Goal: Task Accomplishment & Management: Use online tool/utility

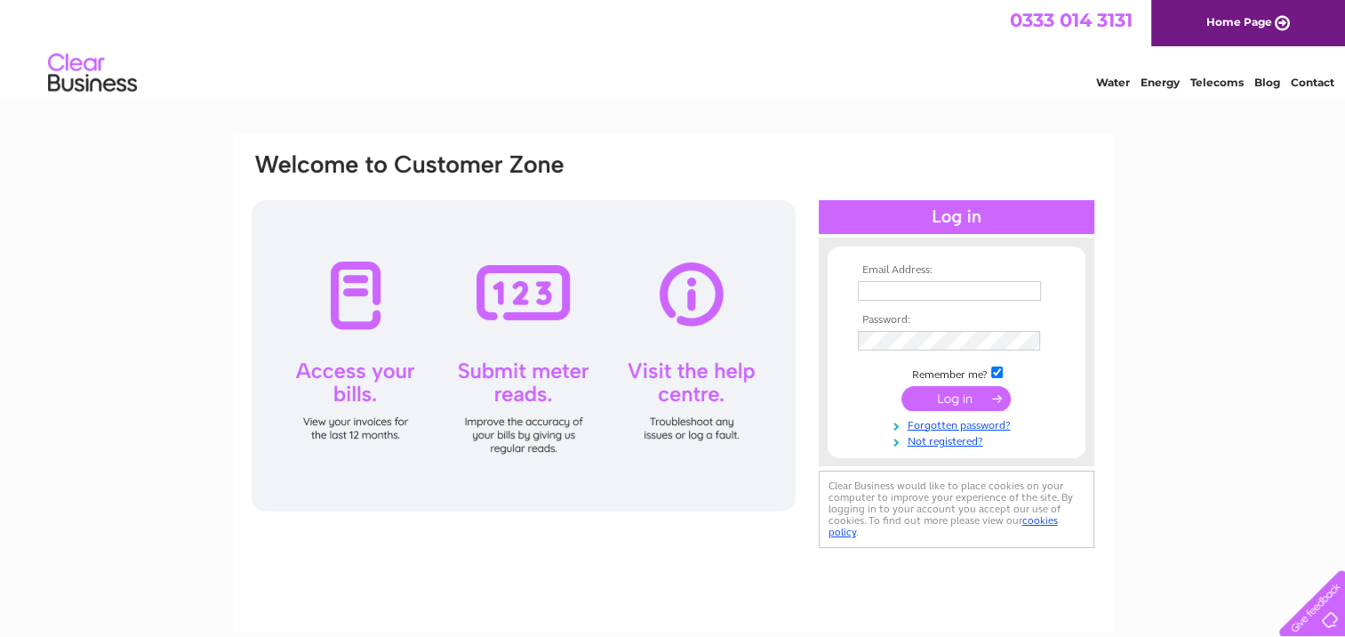
type input "[EMAIL_ADDRESS][DOMAIN_NAME]"
click at [953, 398] on input "submit" at bounding box center [956, 398] width 109 height 25
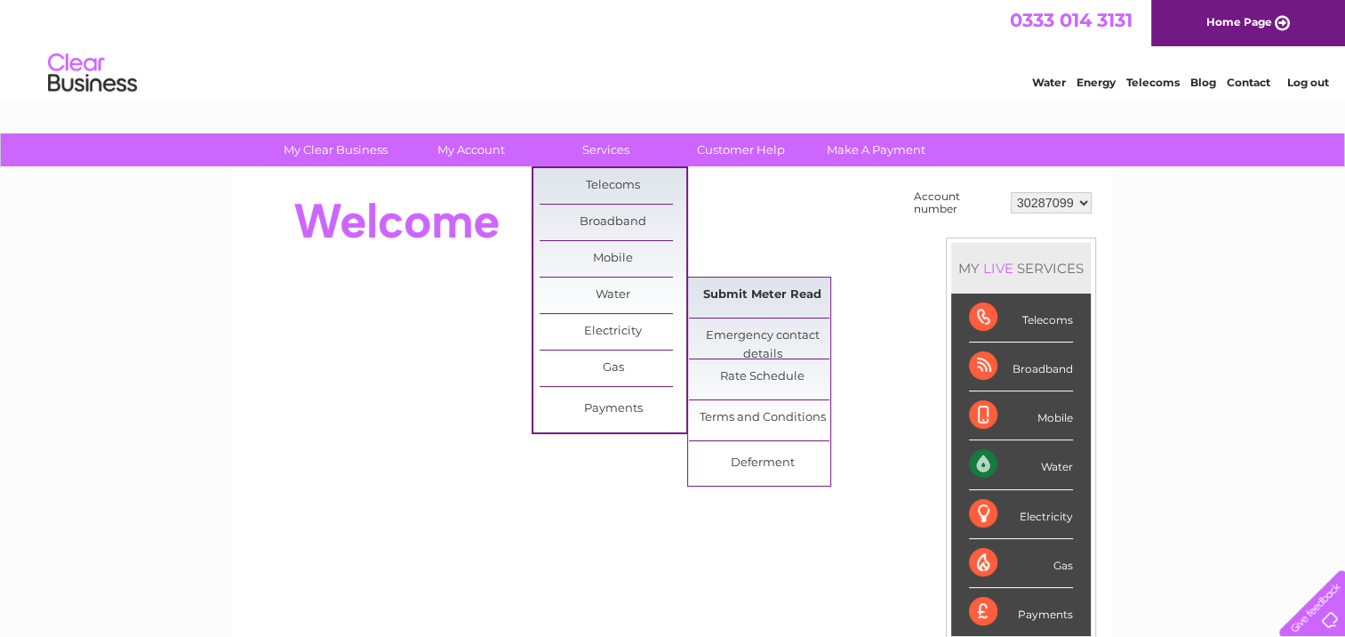
click at [718, 285] on link "Submit Meter Read" at bounding box center [762, 295] width 147 height 36
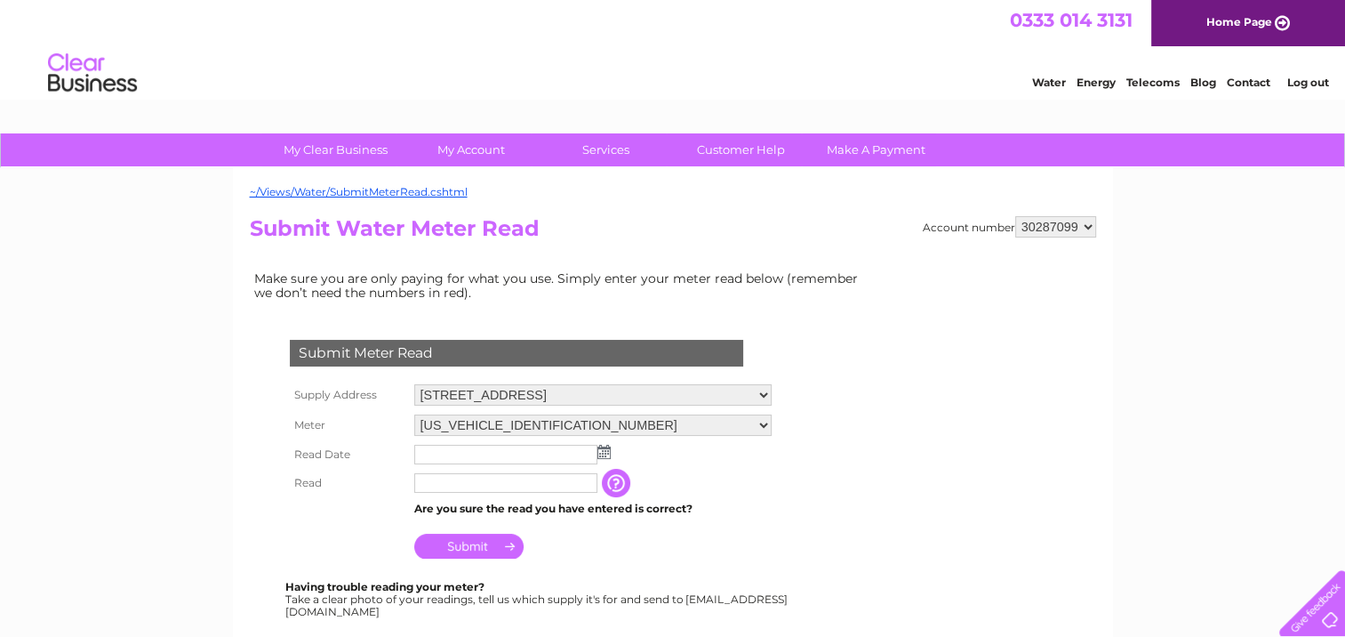
click at [1084, 227] on select "30287099 30302677 30302678" at bounding box center [1055, 226] width 81 height 21
select select "30302677"
click at [1015, 216] on select "30287099 30302677 30302678" at bounding box center [1055, 226] width 81 height 21
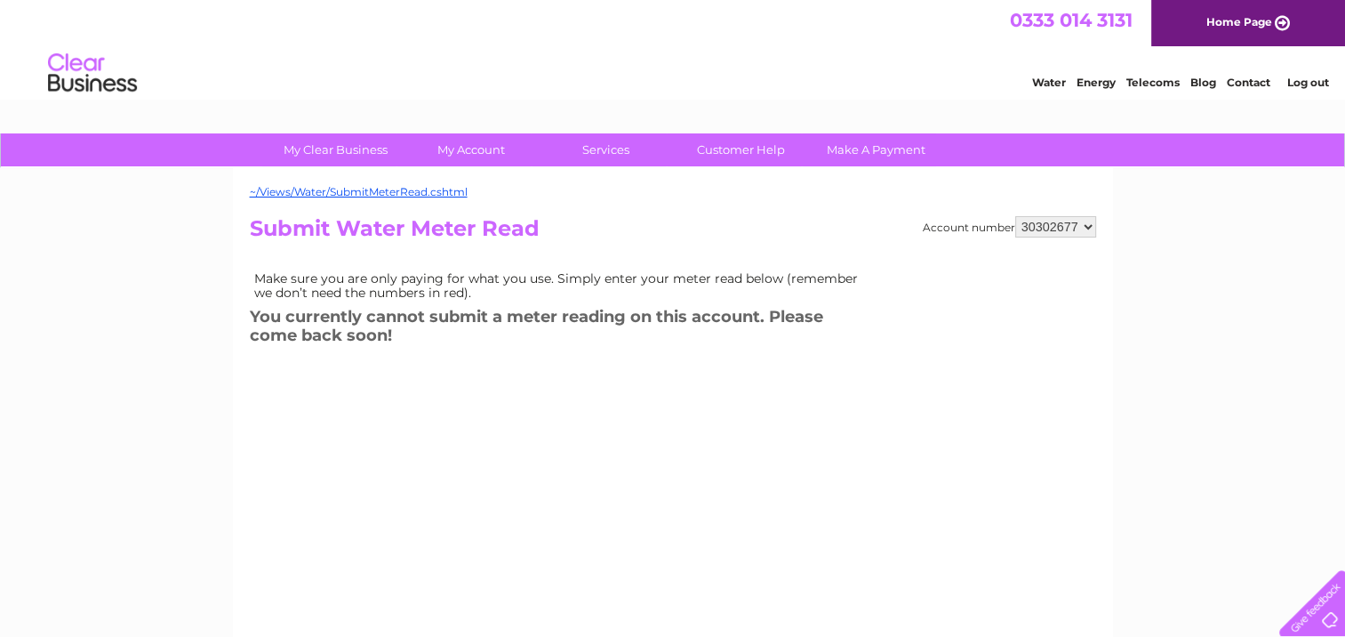
click at [1054, 229] on select "30287099 30302677 30302678" at bounding box center [1055, 226] width 81 height 21
select select "30302678"
click at [1015, 216] on select "30287099 30302677 30302678" at bounding box center [1055, 226] width 81 height 21
drag, startPoint x: 0, startPoint y: 0, endPoint x: 1050, endPoint y: 223, distance: 1073.6
click at [1050, 222] on select "30287099 30302677 30302678" at bounding box center [1055, 226] width 81 height 21
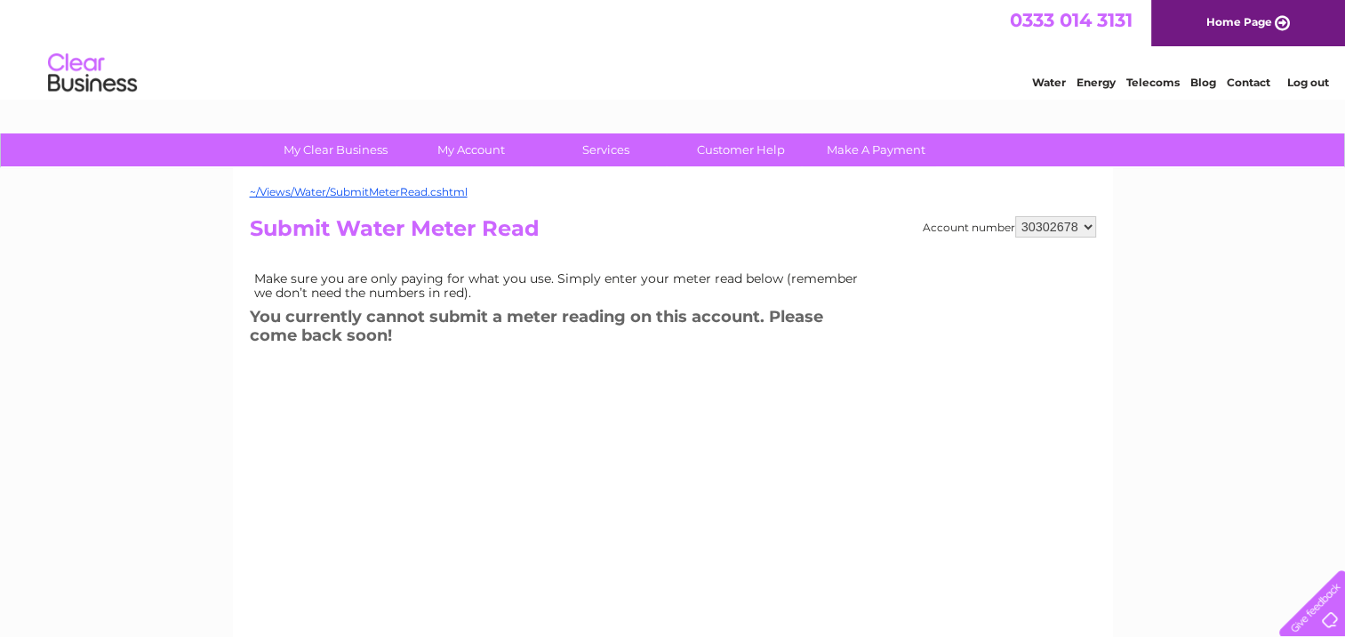
select select "30287099"
click at [1015, 216] on select "30287099 30302677 30302678" at bounding box center [1055, 226] width 81 height 21
